Goal: Transaction & Acquisition: Purchase product/service

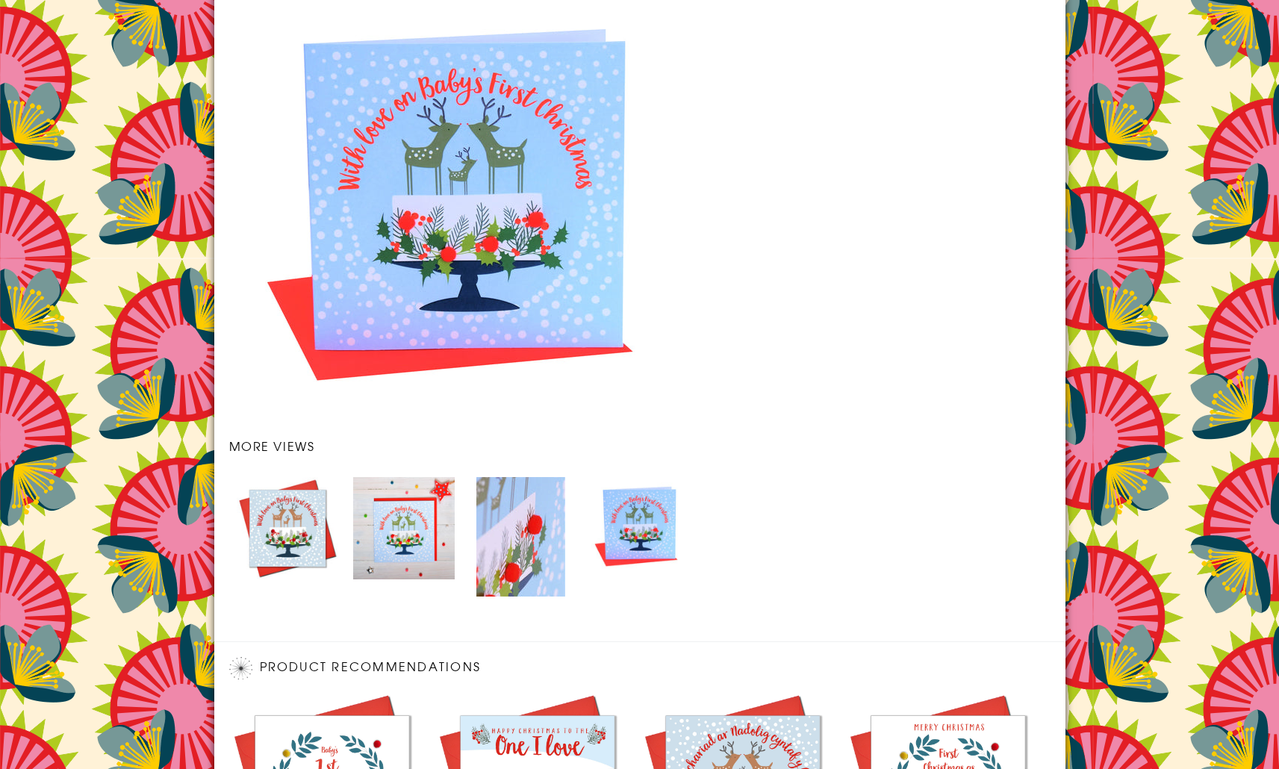
scroll to position [2120, 0]
